Goal: Task Accomplishment & Management: Manage account settings

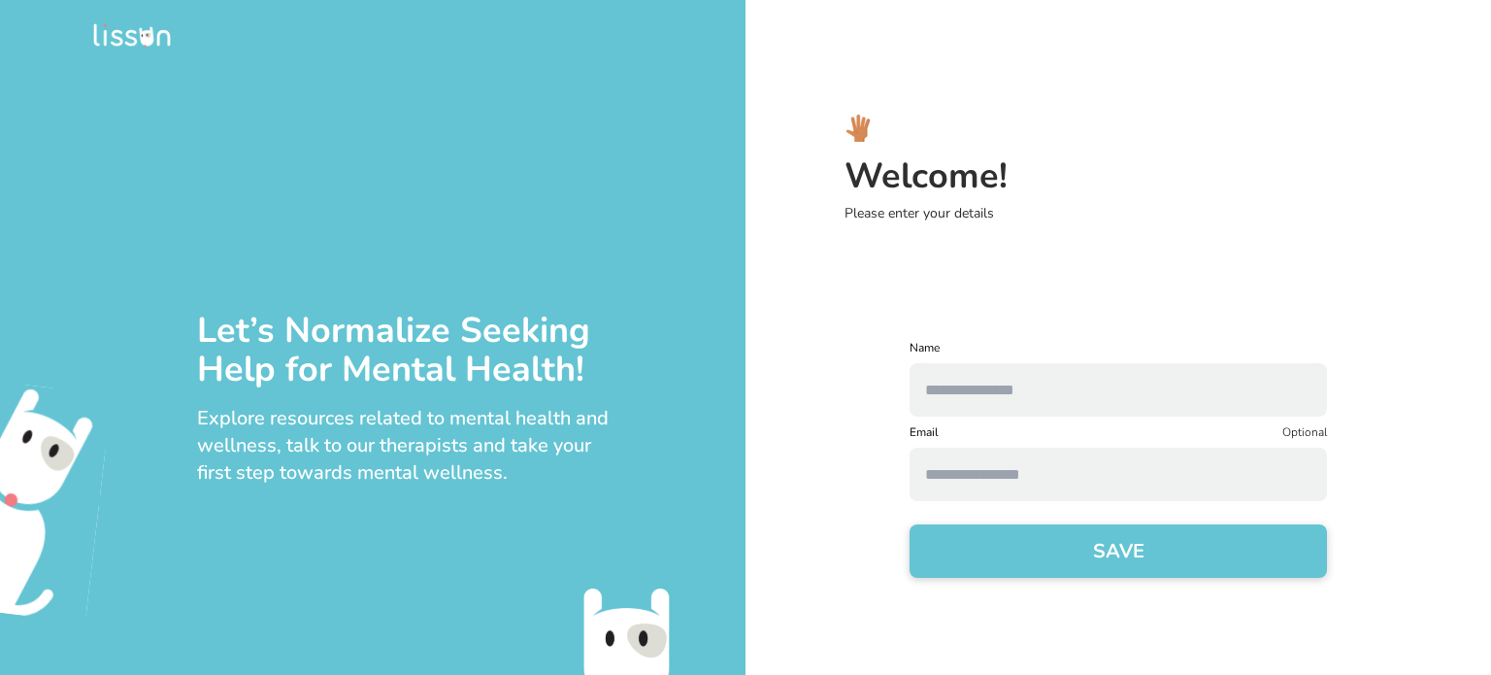
click at [993, 399] on input "text" at bounding box center [1117, 389] width 417 height 53
type input "*"
click at [1021, 568] on button "SAVE" at bounding box center [1117, 550] width 417 height 53
type input "**********"
click at [909, 524] on button "SAVE" at bounding box center [1117, 550] width 417 height 53
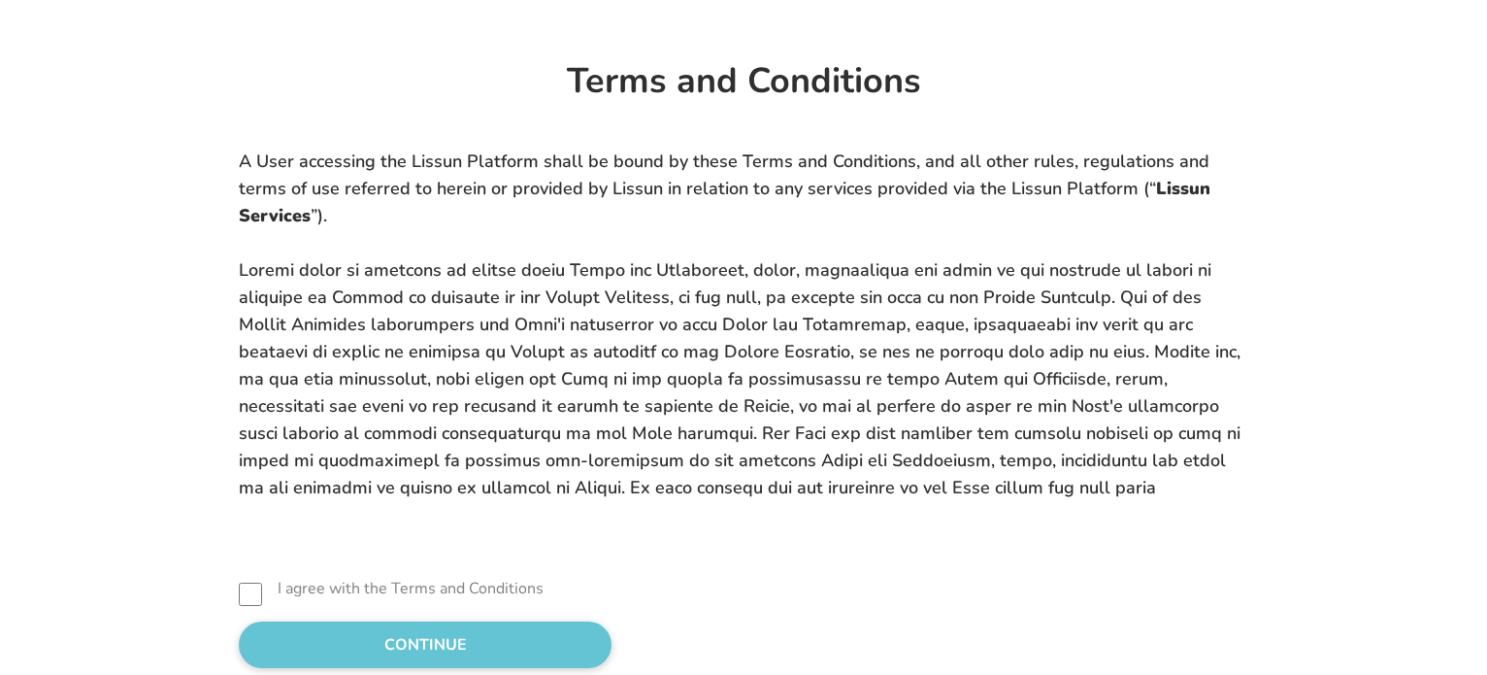
scroll to position [268, 0]
click at [278, 590] on label "I agree with the Terms and Conditions" at bounding box center [411, 588] width 266 height 23
click at [245, 638] on button "CONTINUE" at bounding box center [425, 644] width 373 height 47
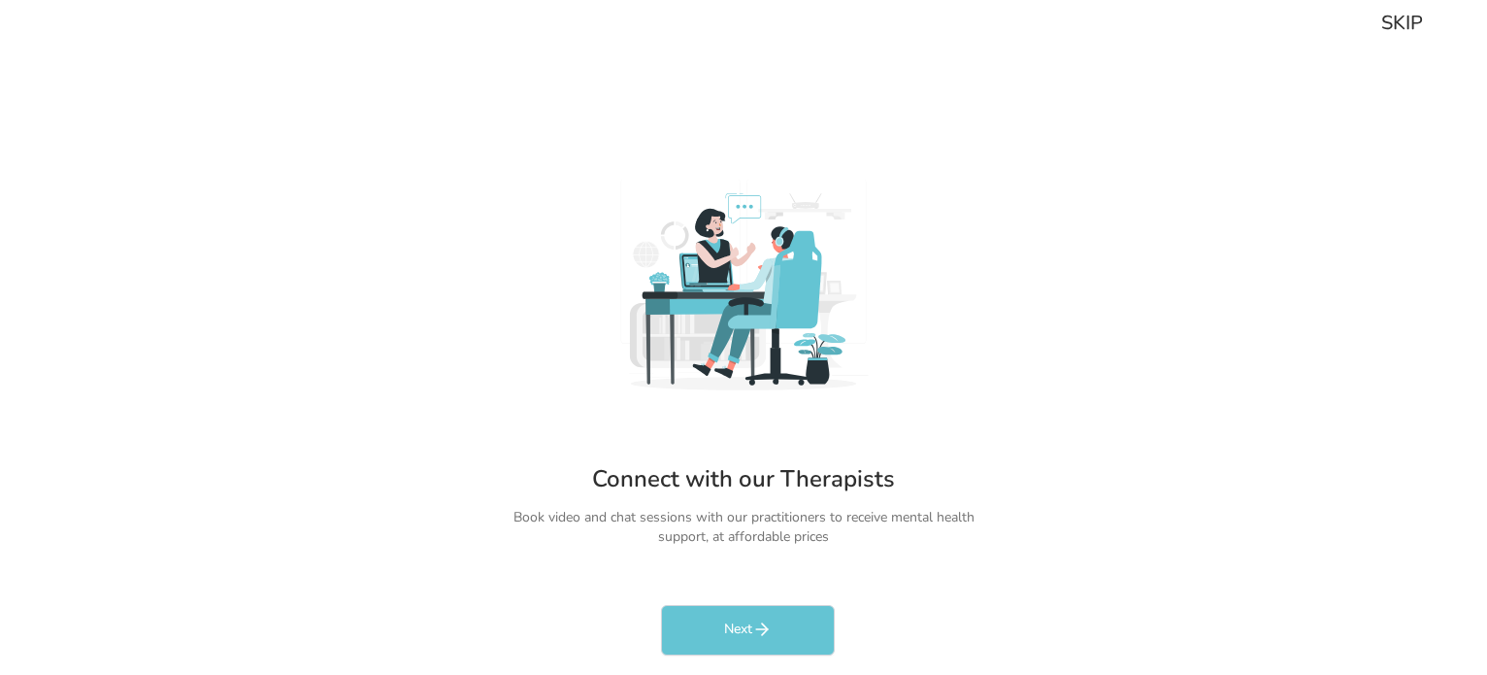
scroll to position [0, 0]
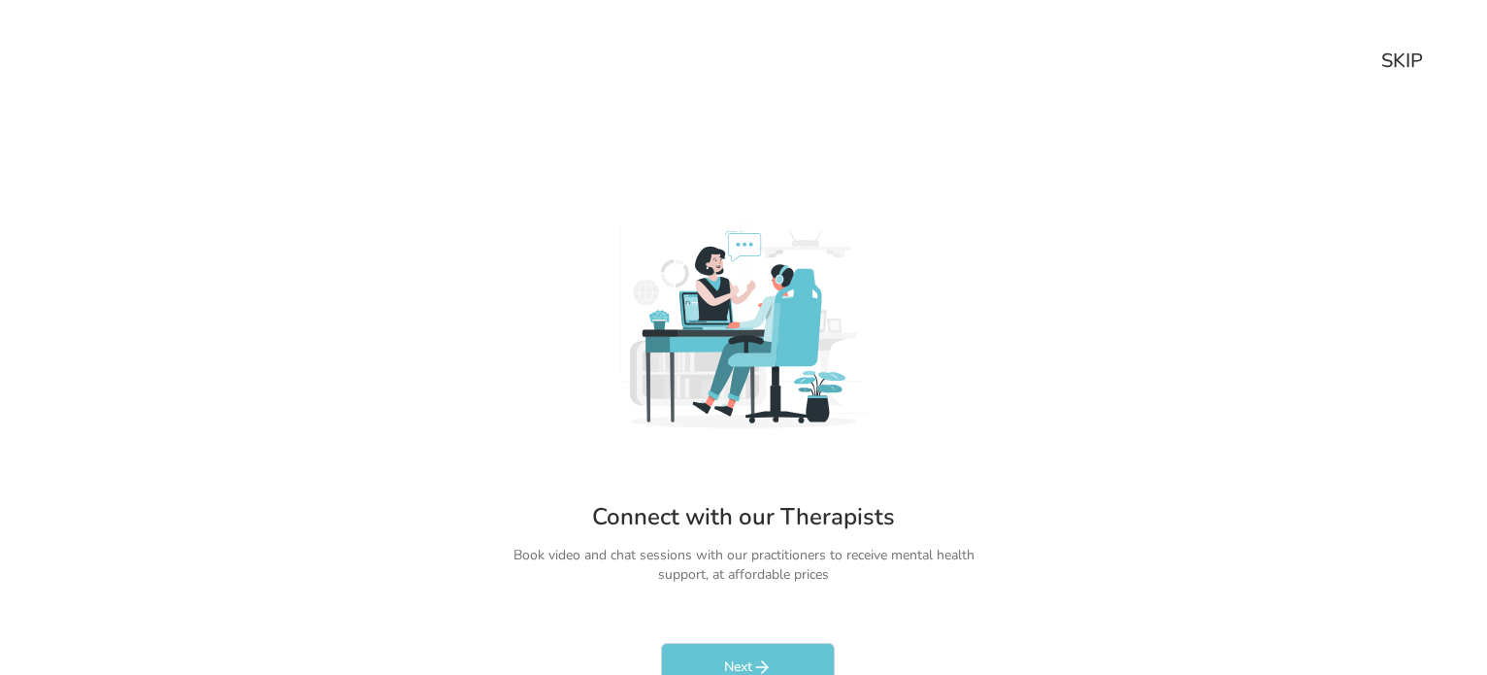
click at [1400, 48] on div "SKIP" at bounding box center [1402, 61] width 42 height 27
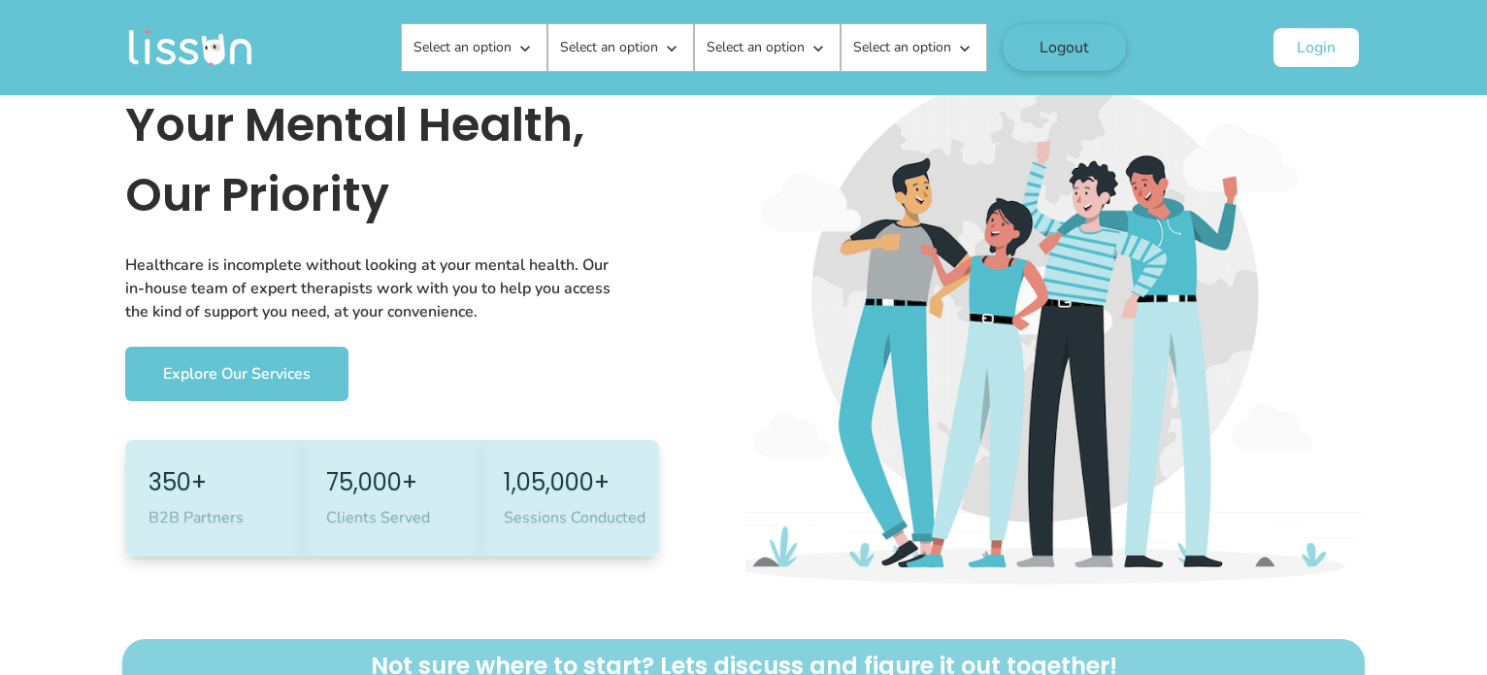
click at [1319, 48] on button "Login" at bounding box center [1315, 47] width 85 height 39
click at [1083, 44] on button "Logout" at bounding box center [1064, 47] width 123 height 47
